Goal: Task Accomplishment & Management: Manage account settings

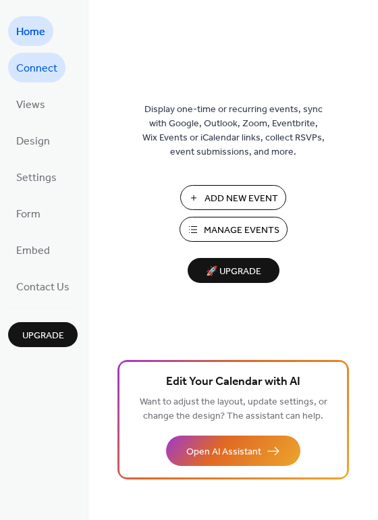
click at [42, 63] on span "Connect" at bounding box center [36, 69] width 41 height 22
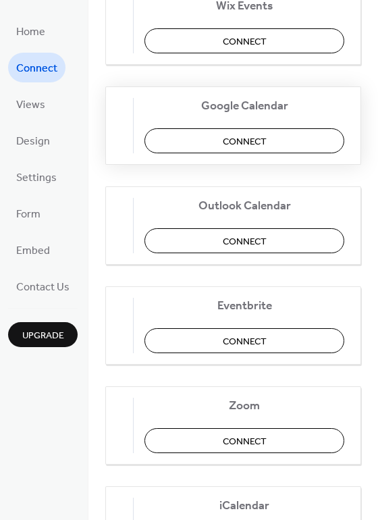
scroll to position [198, 0]
click at [223, 244] on button "Connect" at bounding box center [245, 241] width 200 height 25
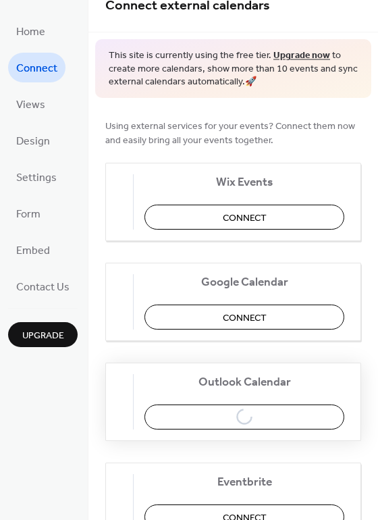
scroll to position [0, 0]
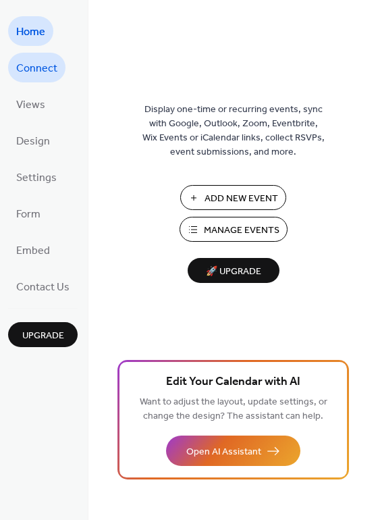
click at [48, 75] on span "Connect" at bounding box center [36, 69] width 41 height 22
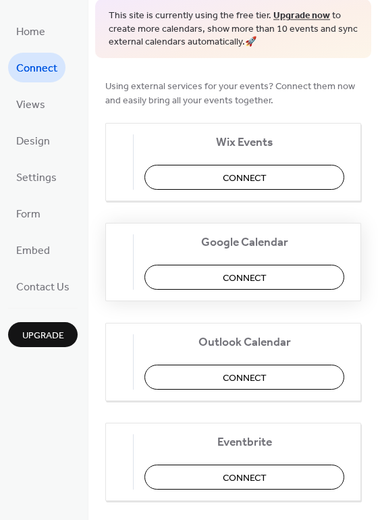
scroll to position [63, 0]
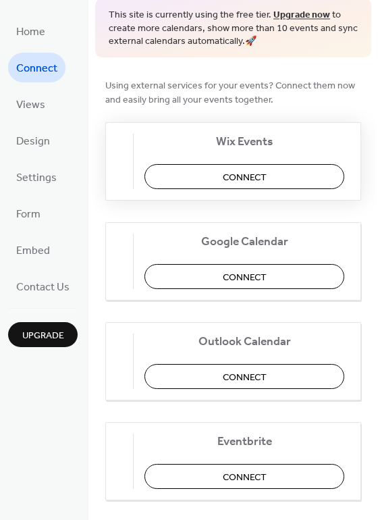
click at [259, 183] on span "Connect" at bounding box center [245, 177] width 44 height 14
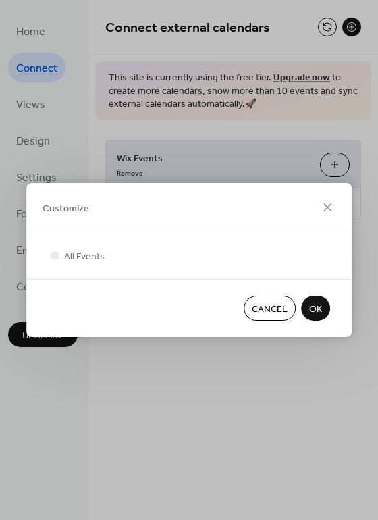
scroll to position [0, 0]
click at [330, 206] on icon at bounding box center [327, 207] width 16 height 16
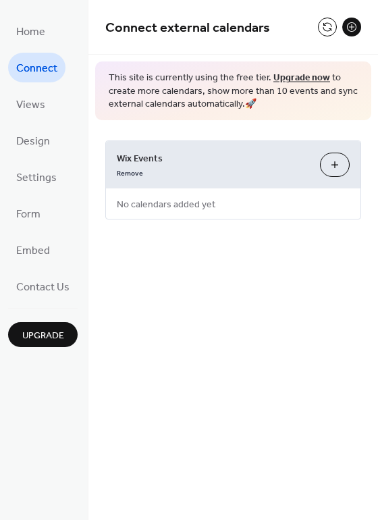
click at [298, 73] on link "Upgrade now" at bounding box center [302, 78] width 57 height 18
click at [128, 172] on link "Remove" at bounding box center [130, 172] width 26 height 14
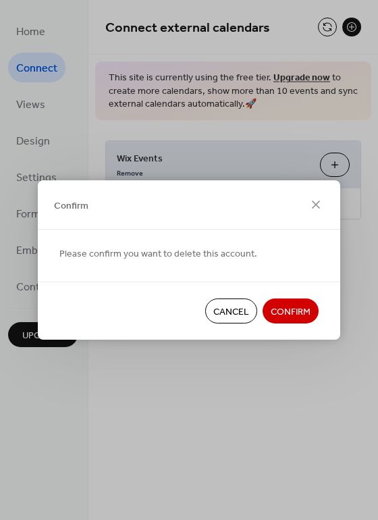
click at [280, 305] on span "Confirm" at bounding box center [291, 312] width 40 height 14
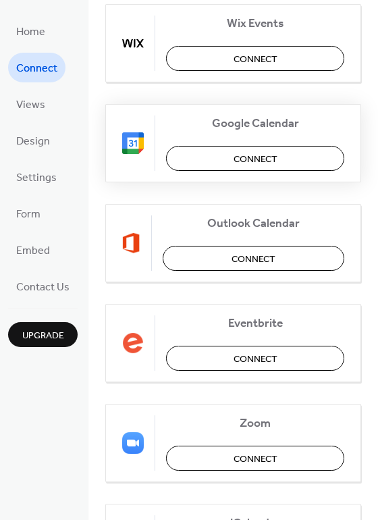
scroll to position [182, 0]
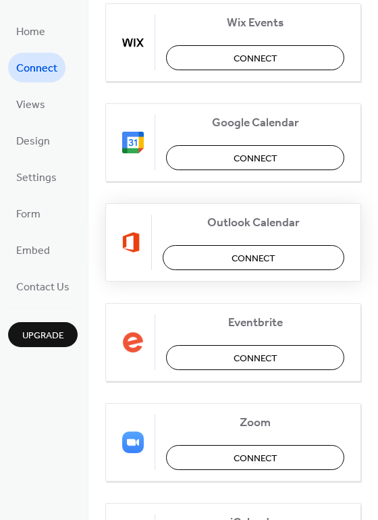
click at [233, 251] on span "Connect" at bounding box center [254, 258] width 44 height 14
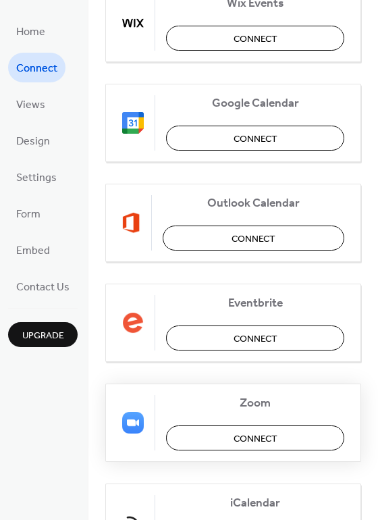
scroll to position [201, 0]
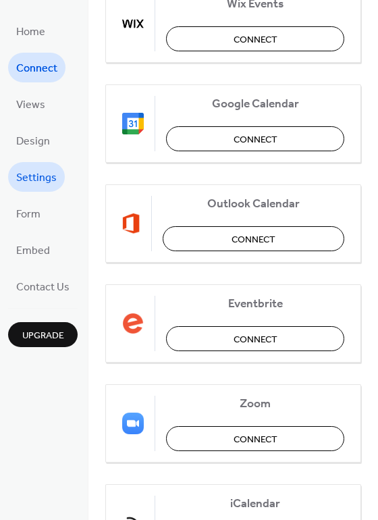
click at [47, 175] on span "Settings" at bounding box center [36, 178] width 41 height 22
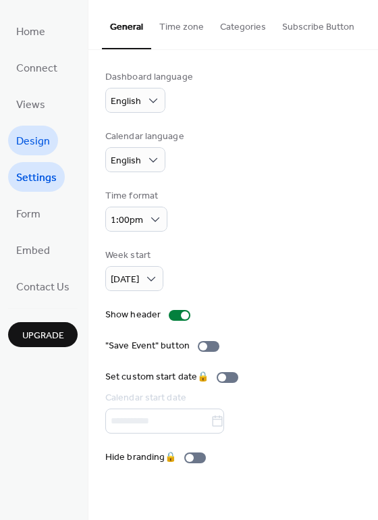
click at [41, 133] on span "Design" at bounding box center [33, 142] width 34 height 22
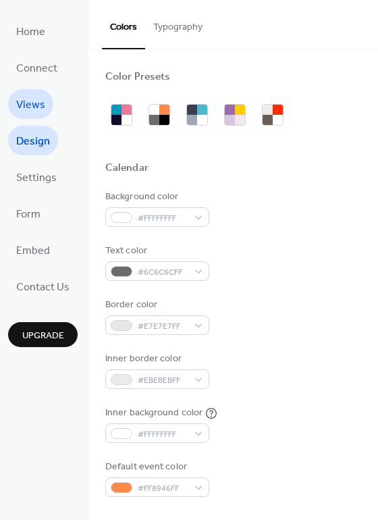
click at [38, 107] on span "Views" at bounding box center [30, 106] width 29 height 22
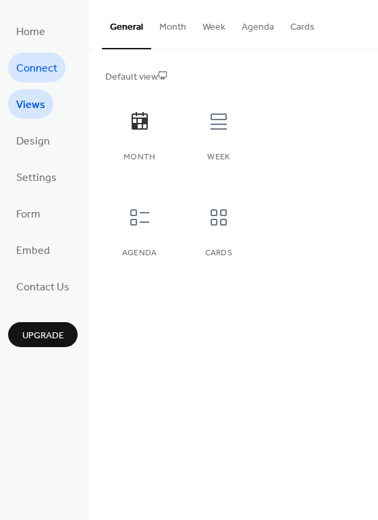
click at [38, 61] on span "Connect" at bounding box center [36, 69] width 41 height 22
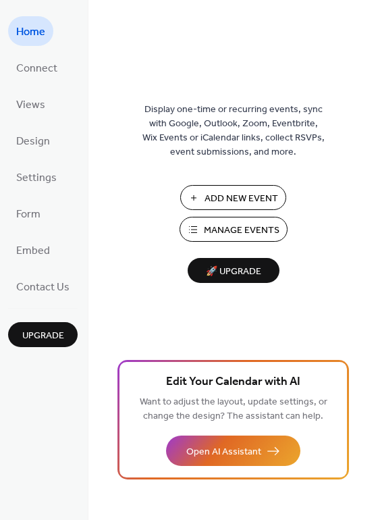
click at [234, 277] on span "🚀 Upgrade" at bounding box center [234, 272] width 76 height 18
click at [37, 75] on span "Connect" at bounding box center [36, 69] width 41 height 22
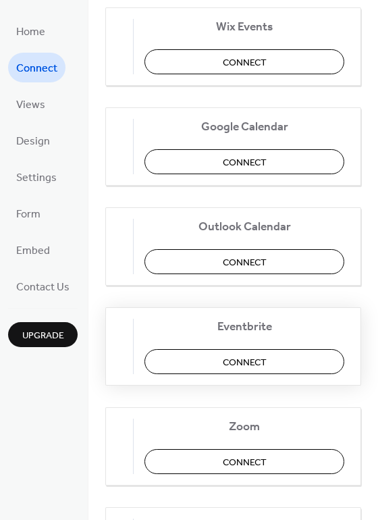
scroll to position [180, 0]
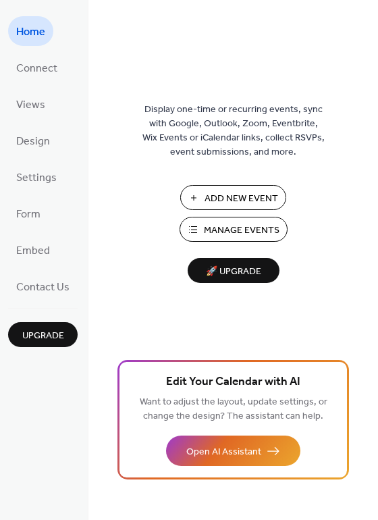
click at [215, 199] on span "Add New Event" at bounding box center [242, 199] width 74 height 14
click at [38, 243] on span "Embed" at bounding box center [33, 251] width 34 height 22
